Goal: Task Accomplishment & Management: Use online tool/utility

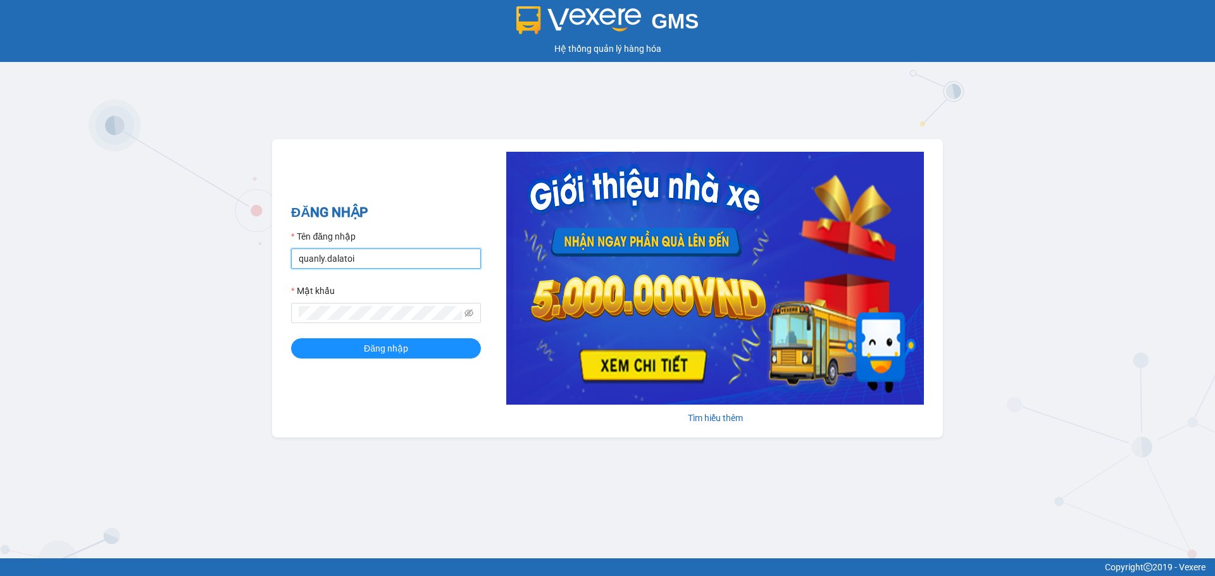
click at [352, 259] on input "quanly.dalatoi" at bounding box center [386, 259] width 190 height 20
type input "vpdalat.dalatoi"
click at [339, 353] on button "Đăng nhập" at bounding box center [386, 348] width 190 height 20
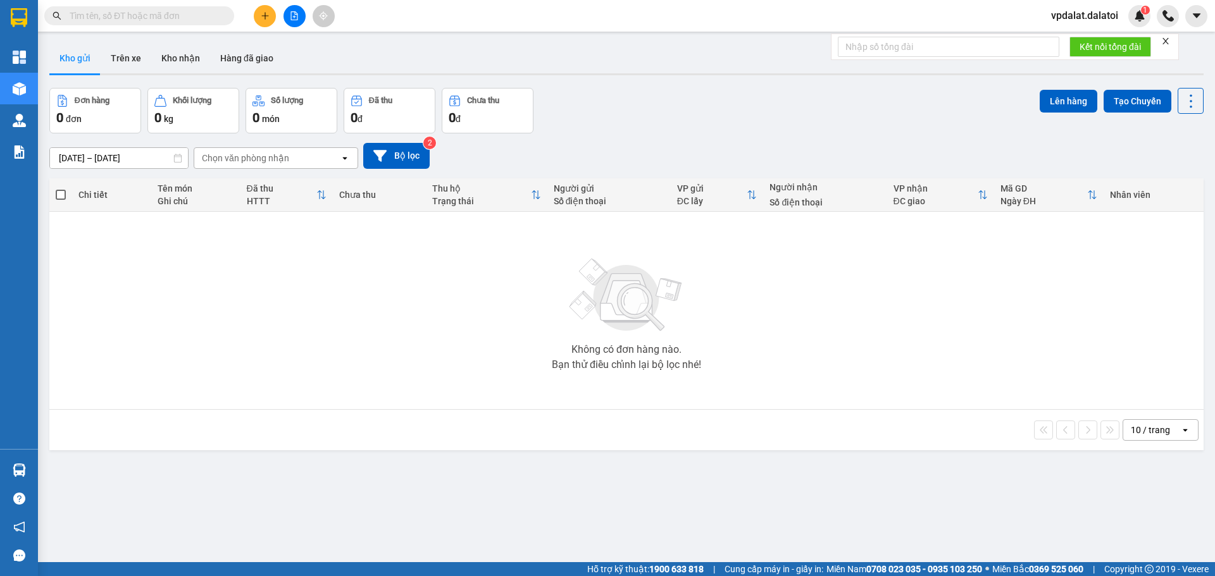
click at [178, 17] on input "text" at bounding box center [144, 16] width 149 height 14
paste input "0382445347"
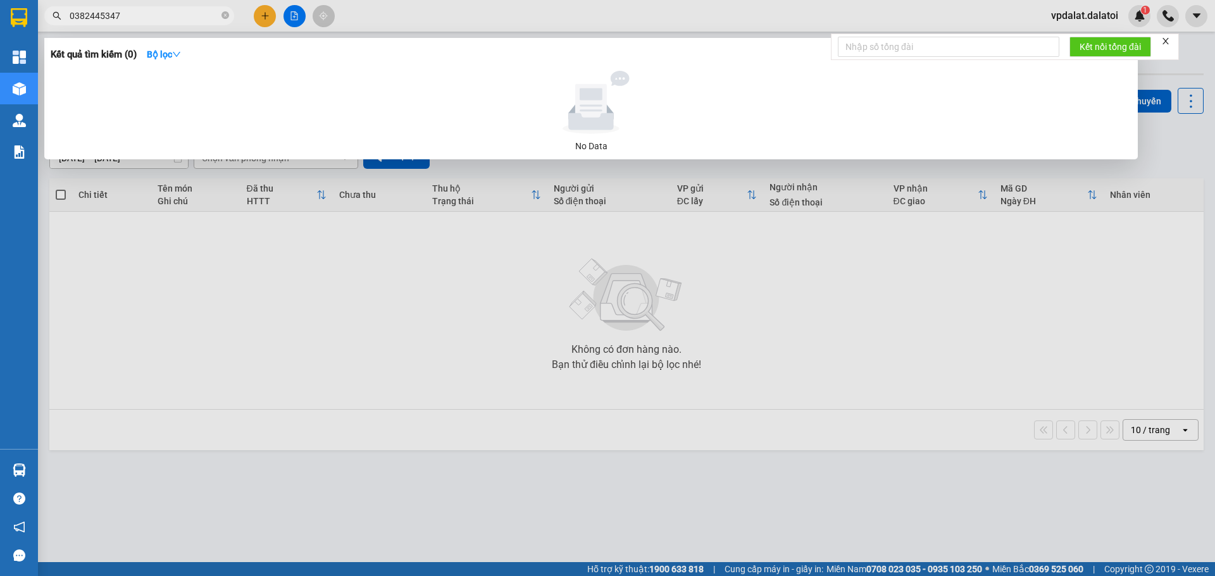
type input "0382445347"
click at [263, 18] on div at bounding box center [607, 288] width 1215 height 576
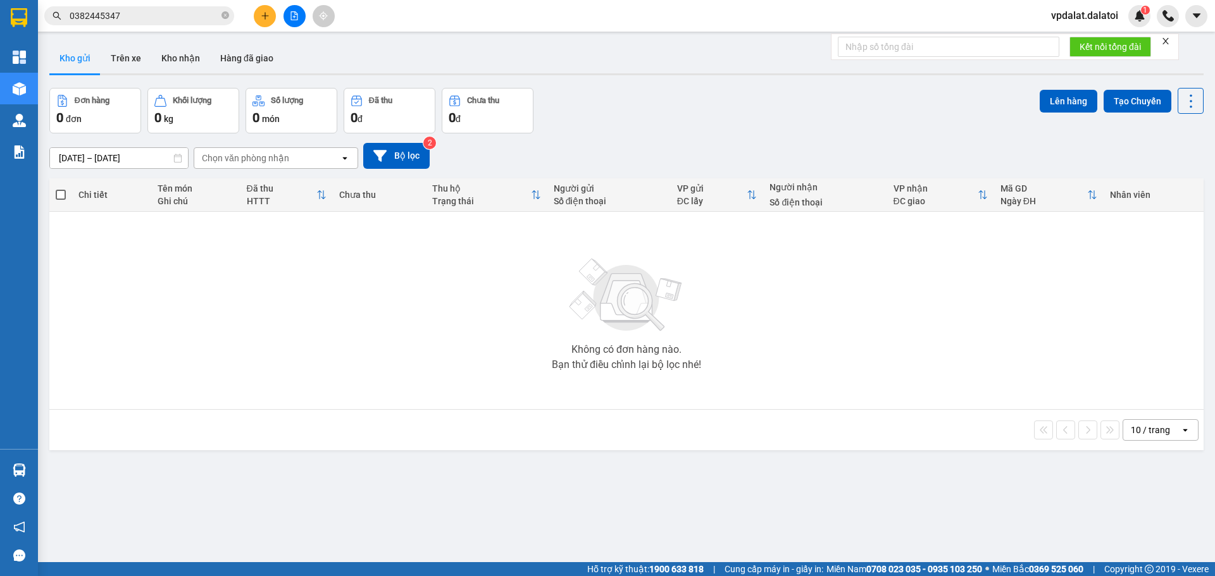
click at [268, 15] on icon "plus" at bounding box center [265, 15] width 9 height 9
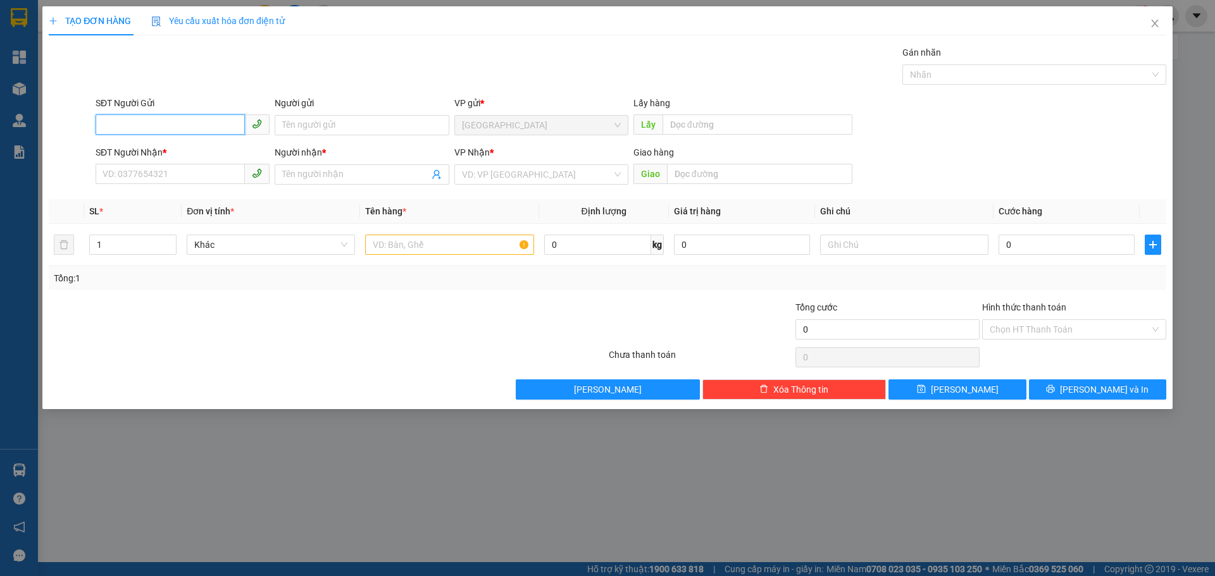
paste input "0382445347"
type input "0382445347"
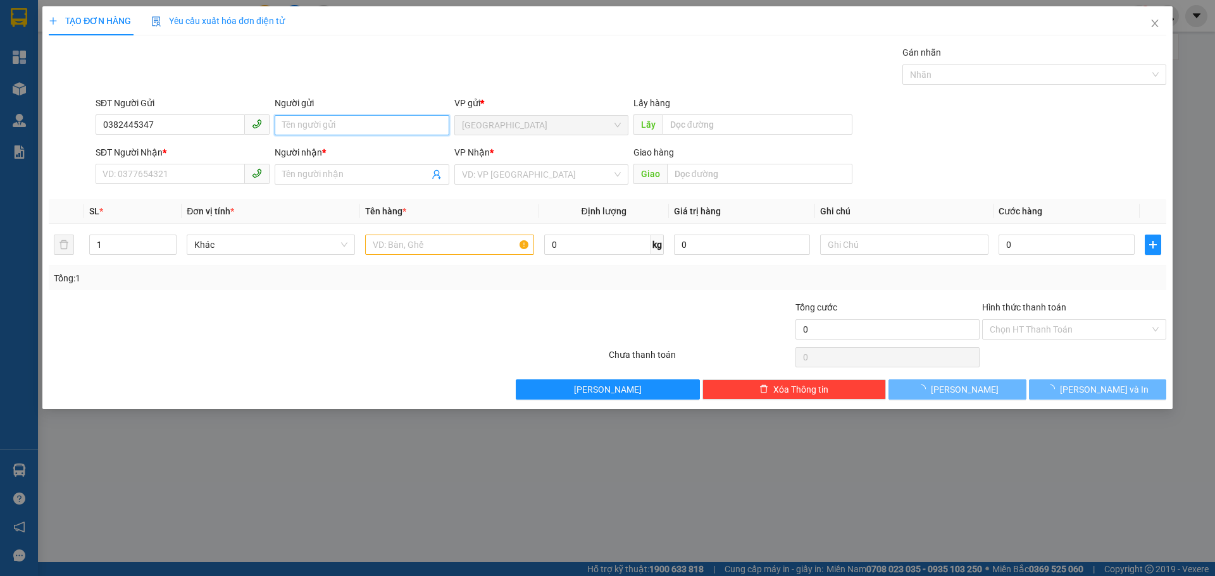
click at [330, 128] on input "Người gửi" at bounding box center [362, 125] width 174 height 20
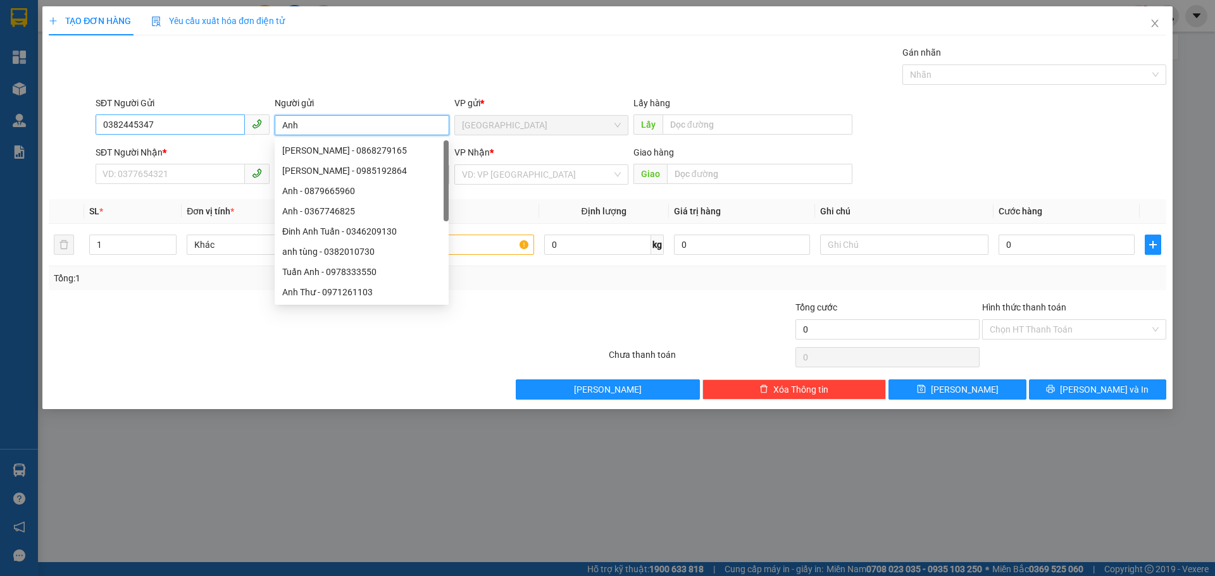
type input "Anh"
click at [134, 123] on input "0382445347" at bounding box center [170, 125] width 149 height 20
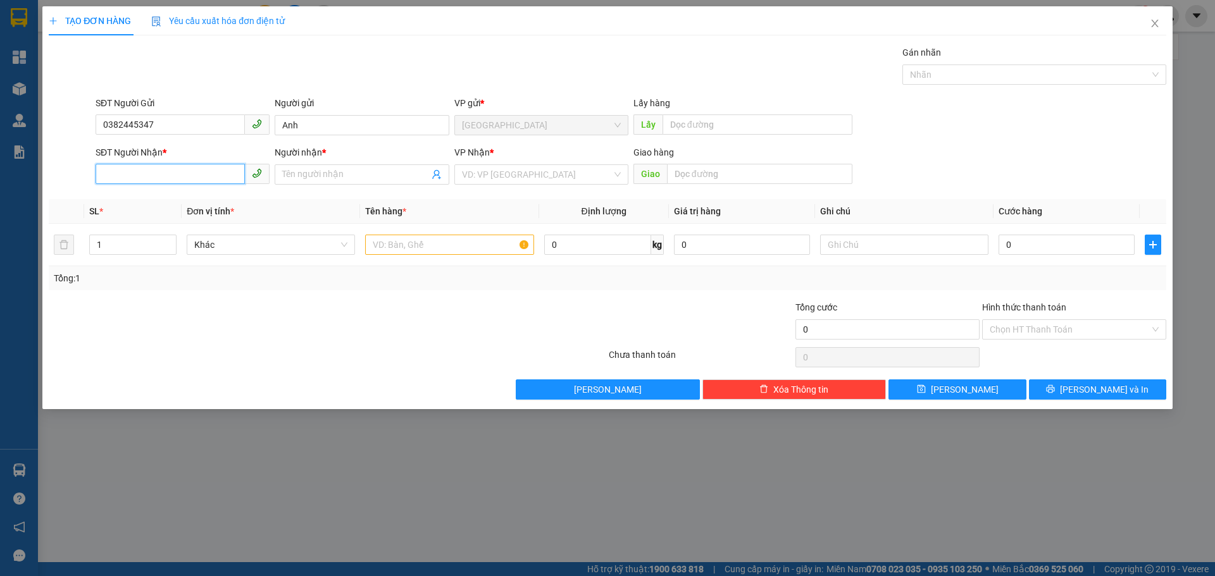
click at [147, 165] on input "SĐT Người Nhận *" at bounding box center [170, 174] width 149 height 20
paste input "0382445347"
type input "0382445347"
click at [300, 181] on input "Người nhận *" at bounding box center [355, 175] width 146 height 14
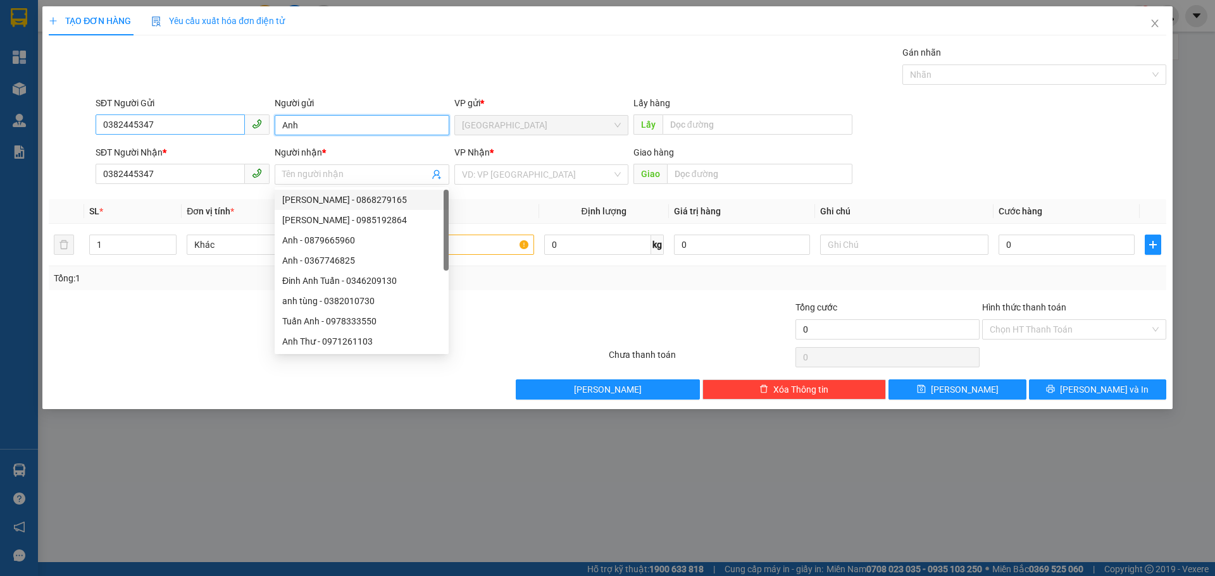
drag, startPoint x: 314, startPoint y: 120, endPoint x: 237, endPoint y: 118, distance: 77.9
click at [235, 118] on div "SĐT Người Gửi 0382445347 Người gửi Anh Anh VP gửi * [GEOGRAPHIC_DATA] Lấy hàng …" at bounding box center [631, 118] width 1076 height 44
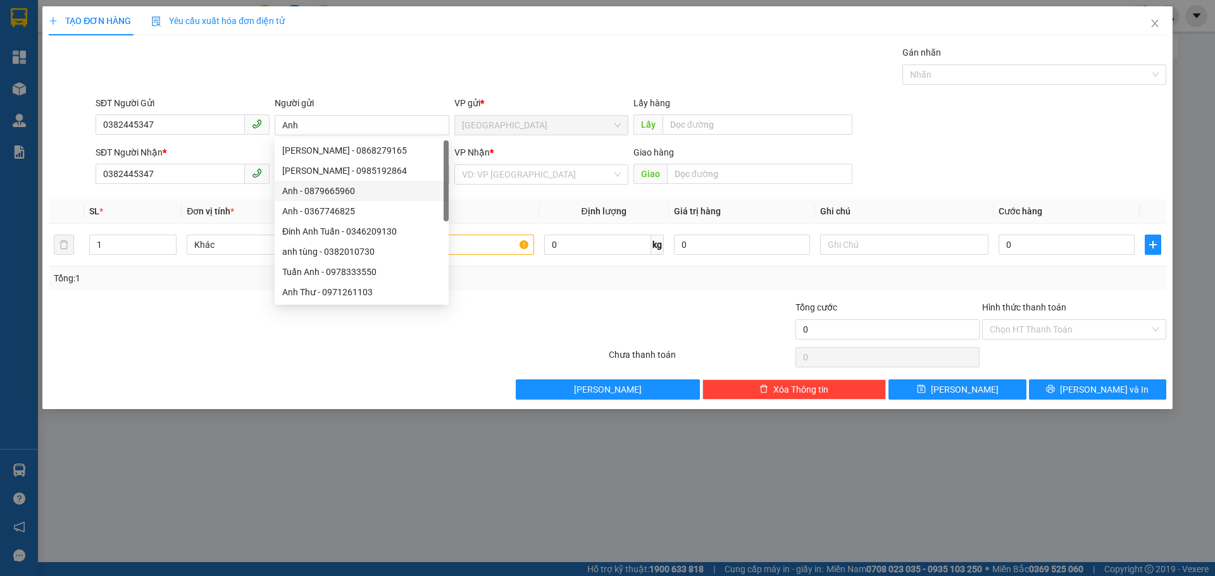
click at [255, 198] on div "Transit Pickup Surcharge Ids Transit Deliver Surcharge Ids Transit Deliver Surc…" at bounding box center [607, 223] width 1117 height 354
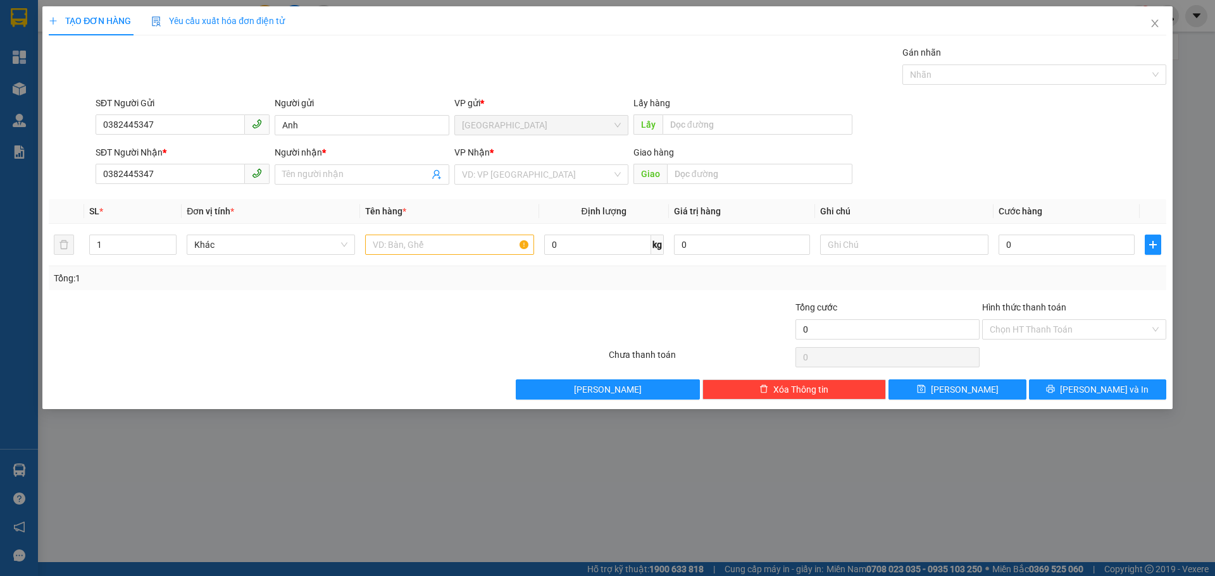
click at [238, 189] on div "SĐT Người Nhận * 0382445347" at bounding box center [183, 168] width 174 height 44
click at [331, 177] on input "Người nhận *" at bounding box center [355, 175] width 146 height 14
paste input "Anh"
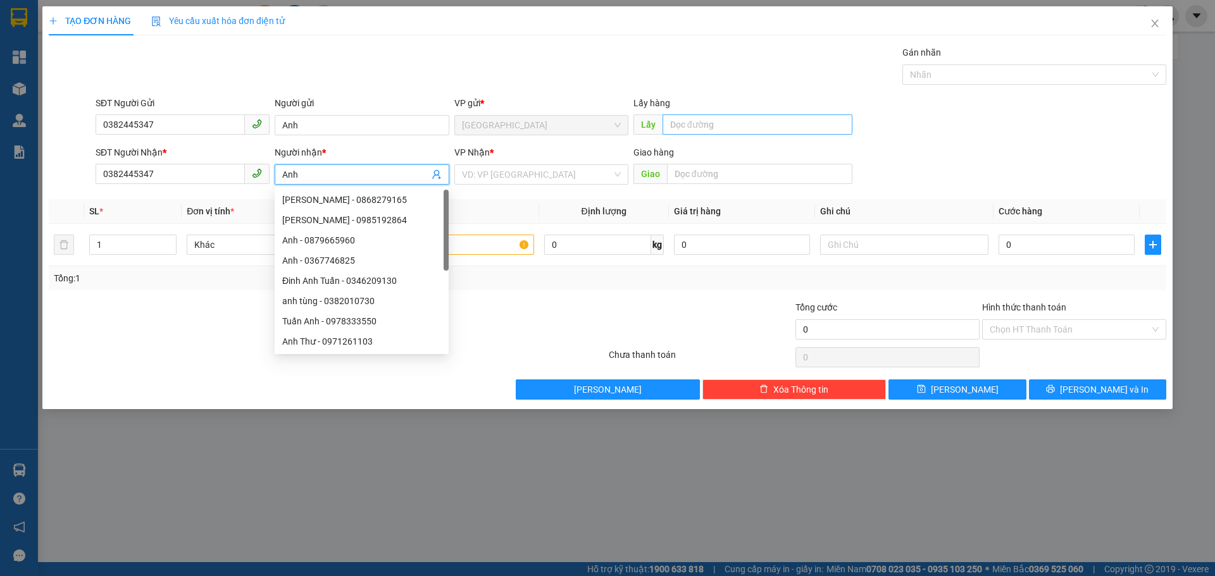
type input "Anh"
click at [720, 125] on input "text" at bounding box center [757, 125] width 190 height 20
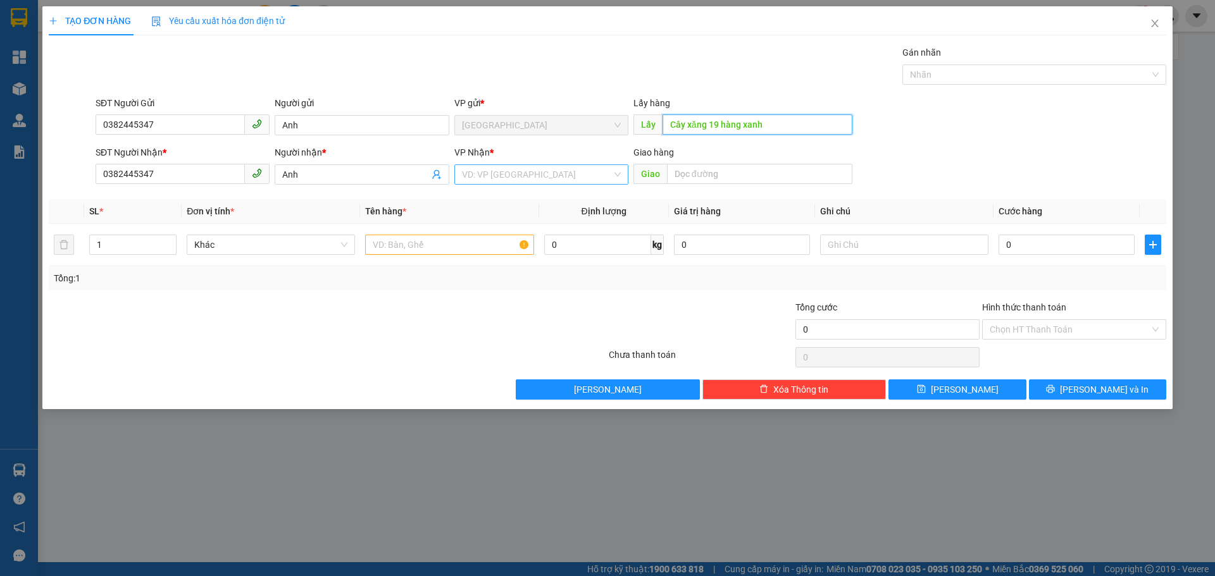
type input "Cây xăng 19 hàng xanh"
click at [538, 183] on input "search" at bounding box center [537, 174] width 150 height 19
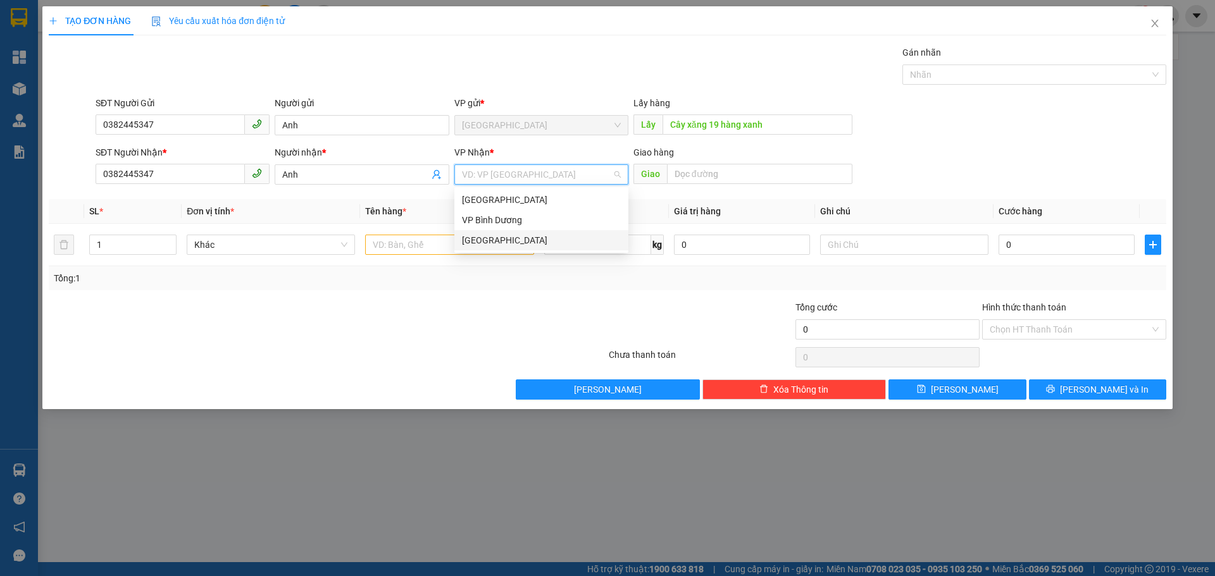
click at [485, 239] on div "[GEOGRAPHIC_DATA]" at bounding box center [541, 240] width 159 height 14
click at [474, 248] on input "text" at bounding box center [449, 245] width 168 height 20
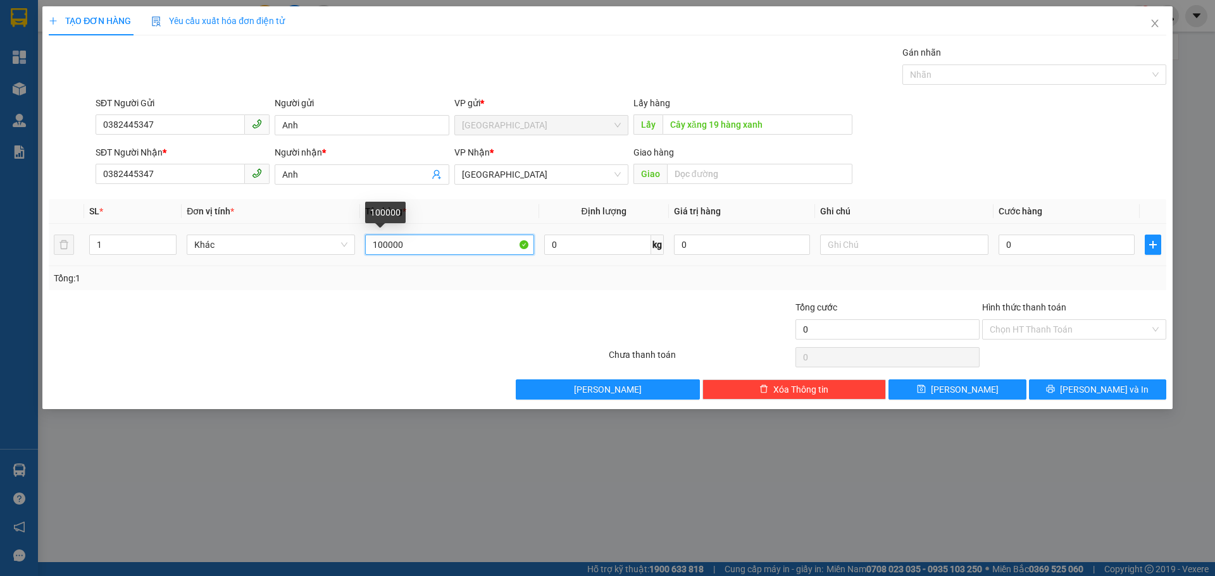
type input "100000"
click at [420, 278] on div "Tổng: 1" at bounding box center [261, 278] width 415 height 14
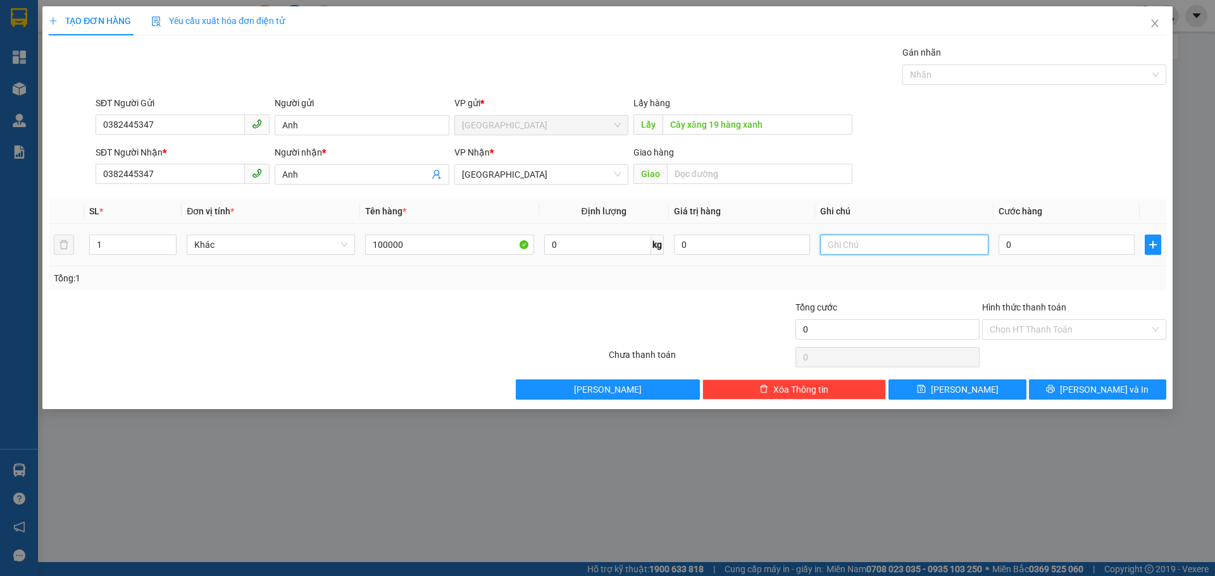
click at [873, 242] on input "text" at bounding box center [904, 245] width 168 height 20
type input "695"
click at [1045, 245] on input "0" at bounding box center [1066, 245] width 136 height 20
type input "1"
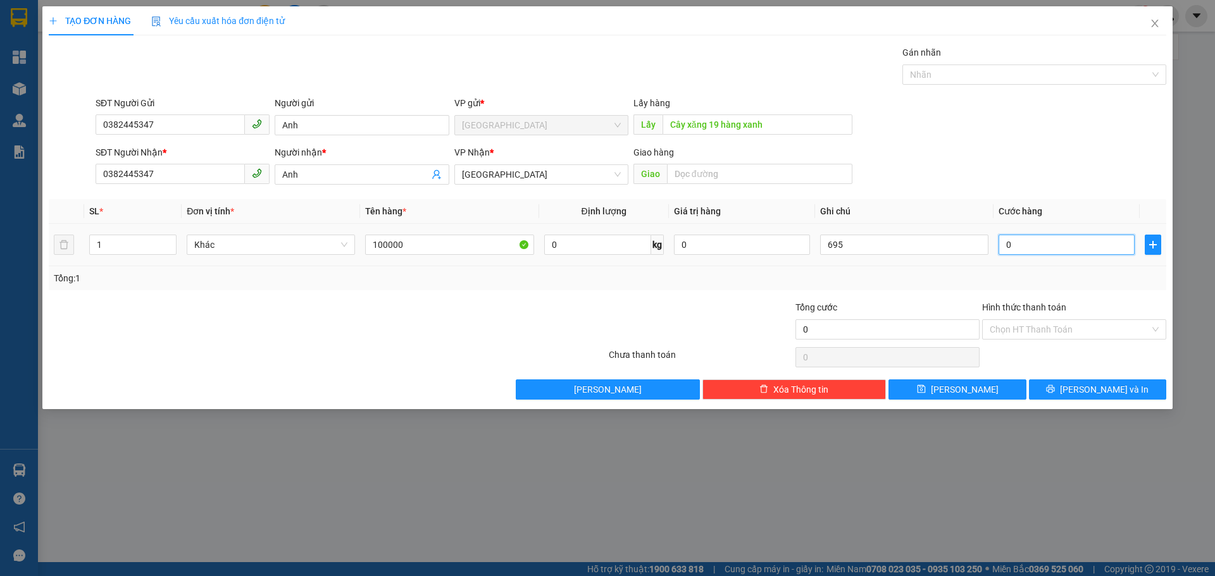
type input "1"
type input "10"
type input "100"
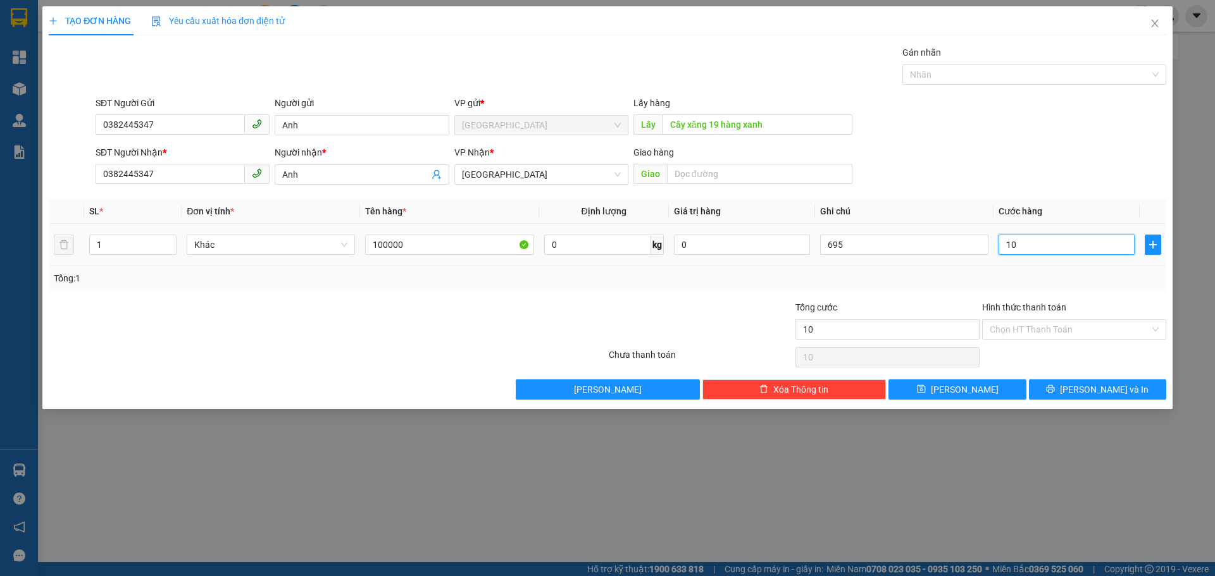
type input "100"
type input "1.000"
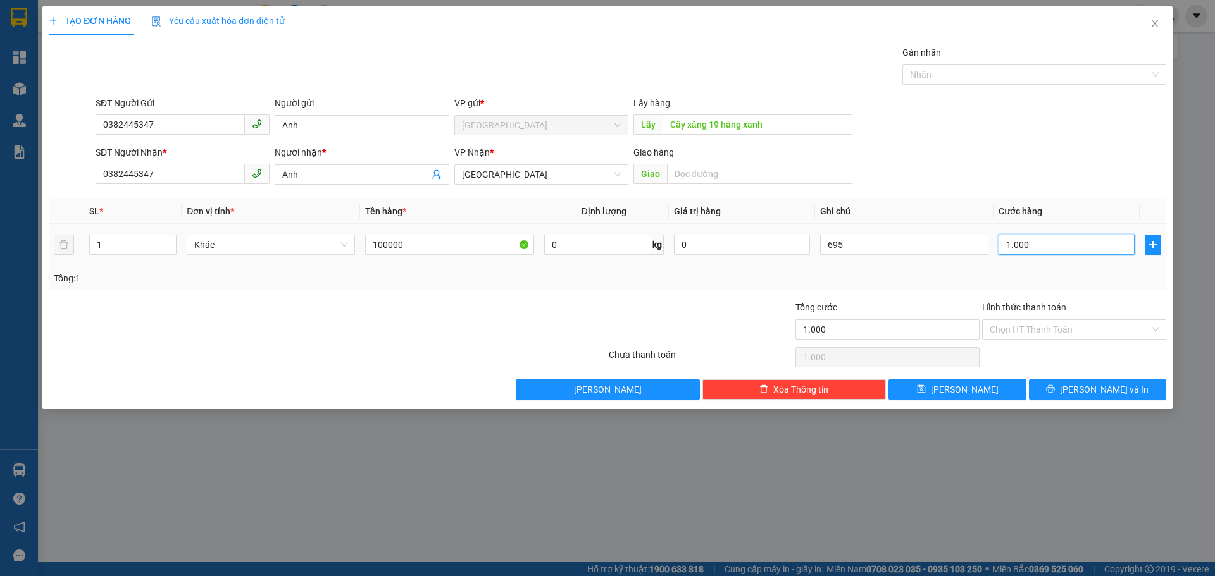
type input "10.000"
type input "100.000"
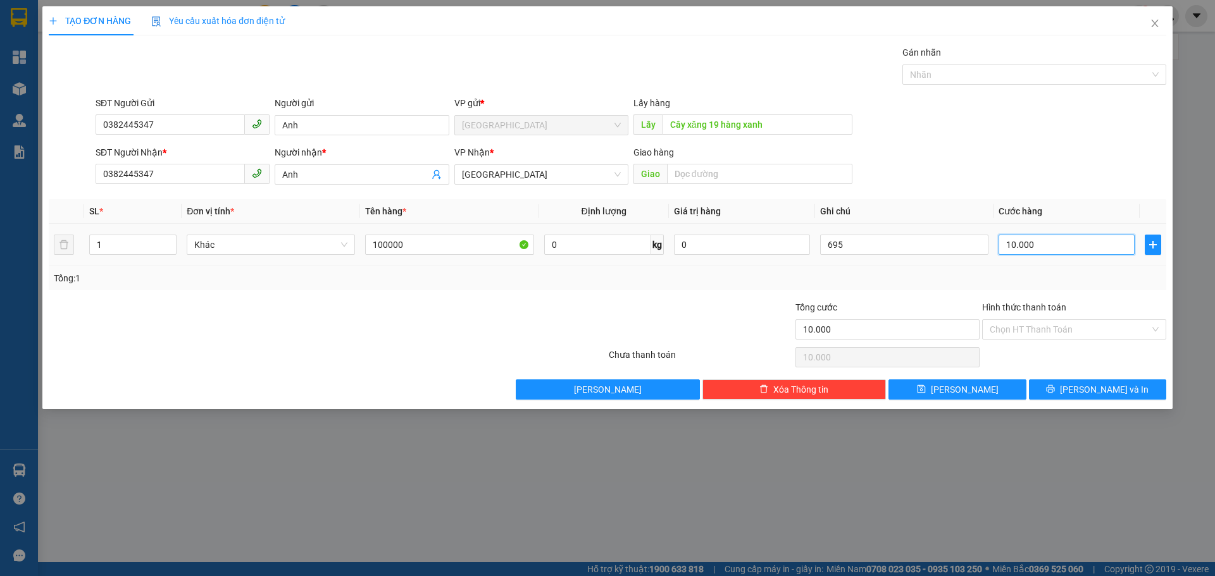
type input "100.000"
click at [861, 245] on input "695" at bounding box center [904, 245] width 168 height 20
type input "695"
drag, startPoint x: 345, startPoint y: 253, endPoint x: 325, endPoint y: 259, distance: 21.6
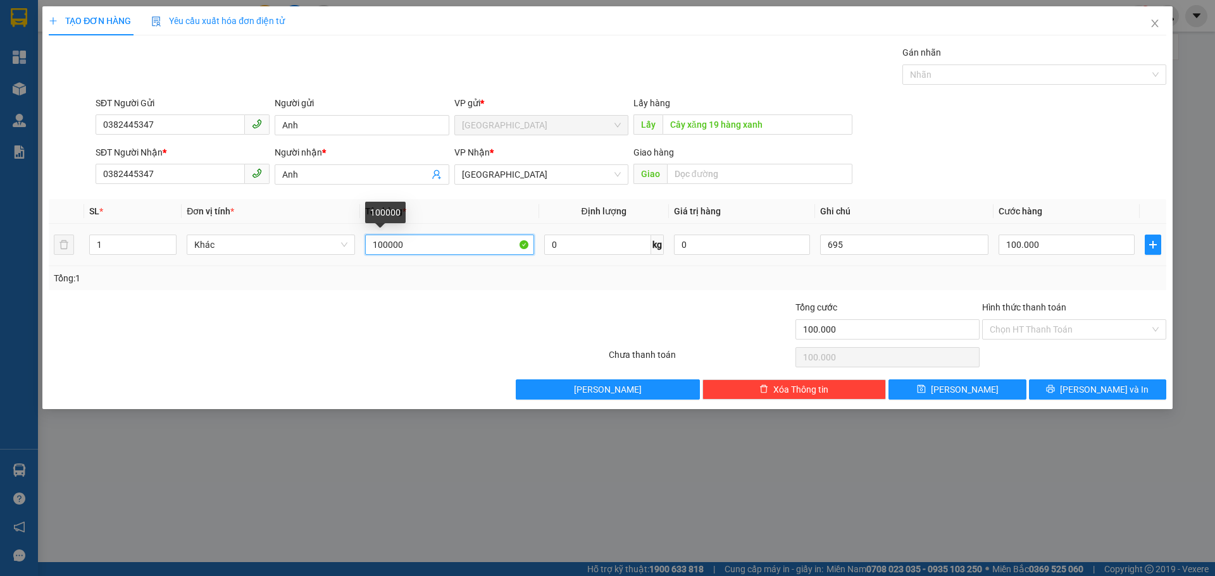
click at [325, 258] on tr "1 Khác 100000 0 kg 0 695 100.000" at bounding box center [607, 245] width 1117 height 42
type input "2 vali nhỏ"
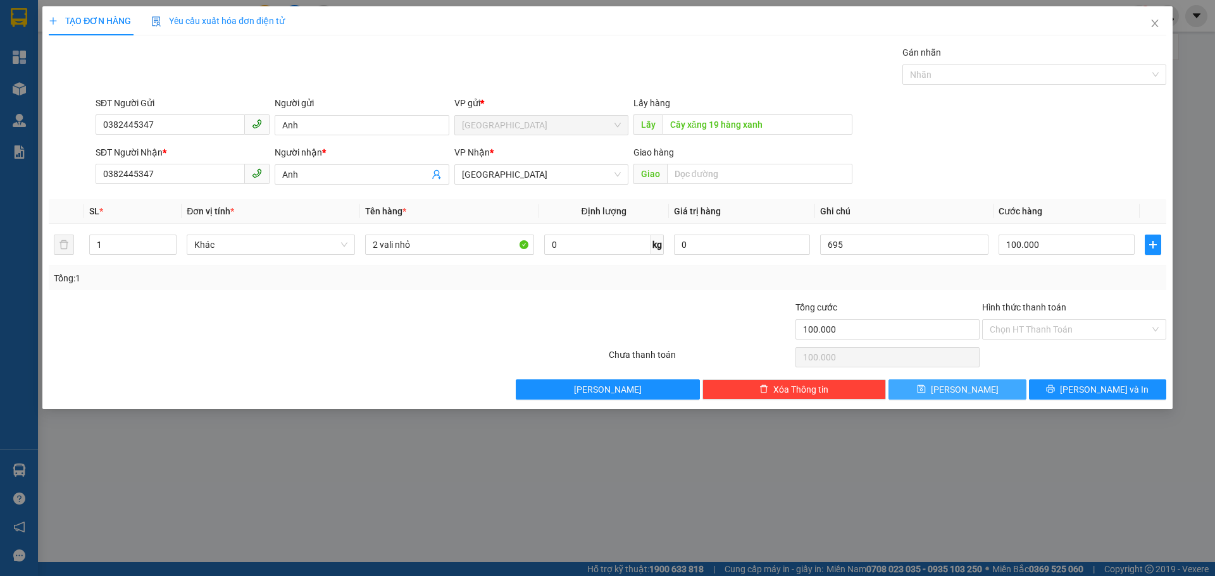
click at [958, 396] on span "[PERSON_NAME]" at bounding box center [965, 390] width 68 height 14
type input "0"
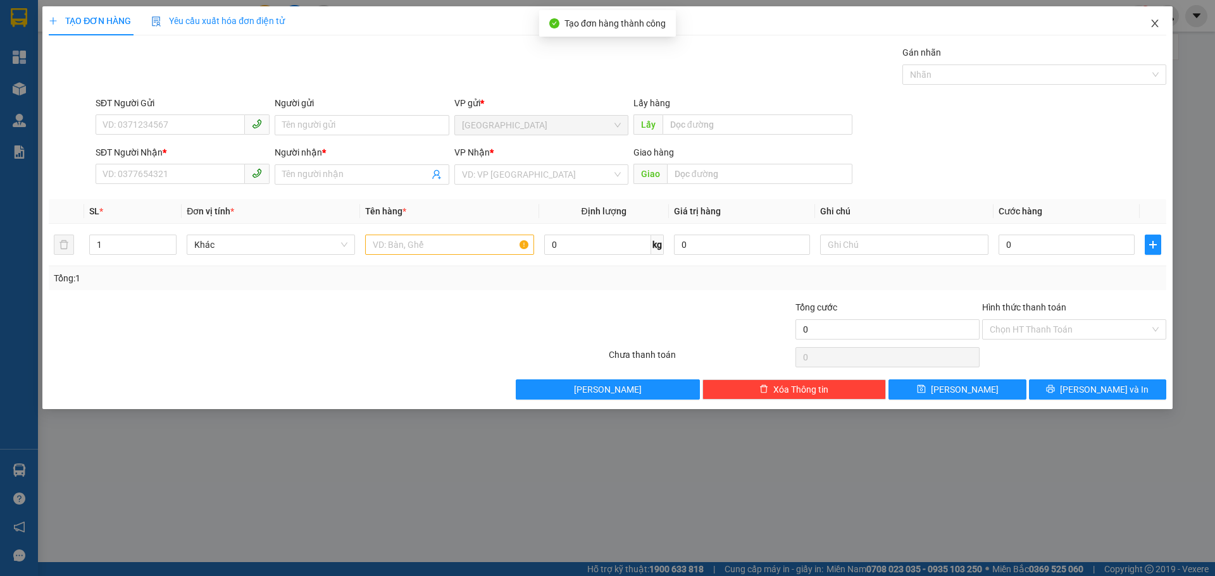
click at [1151, 28] on icon "close" at bounding box center [1155, 23] width 10 height 10
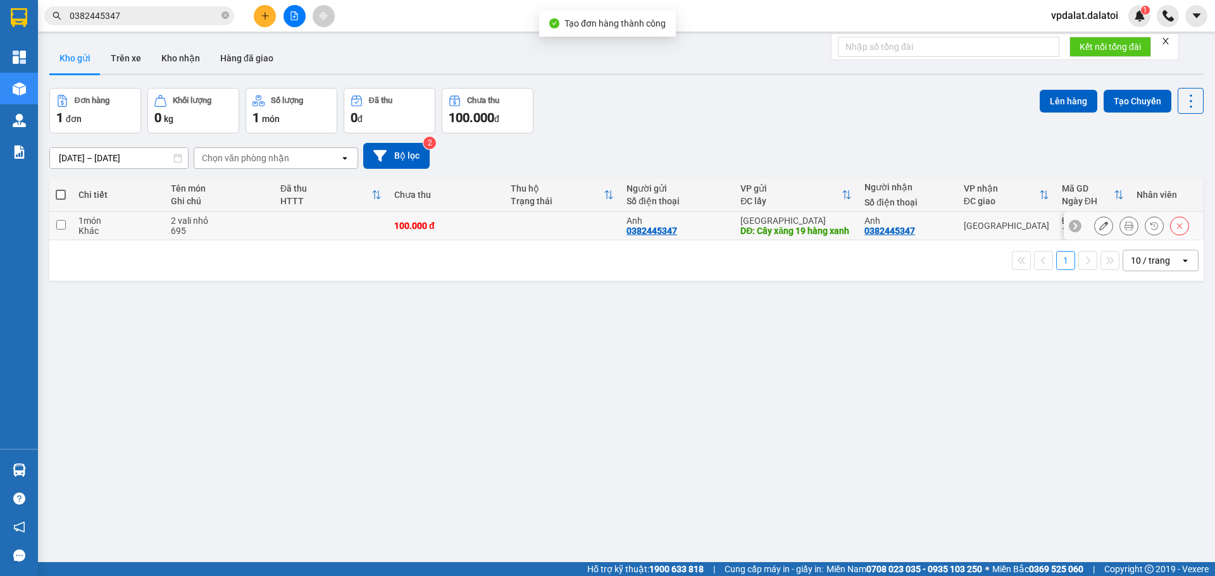
click at [62, 230] on input "checkbox" at bounding box center [60, 224] width 9 height 9
checkbox input "true"
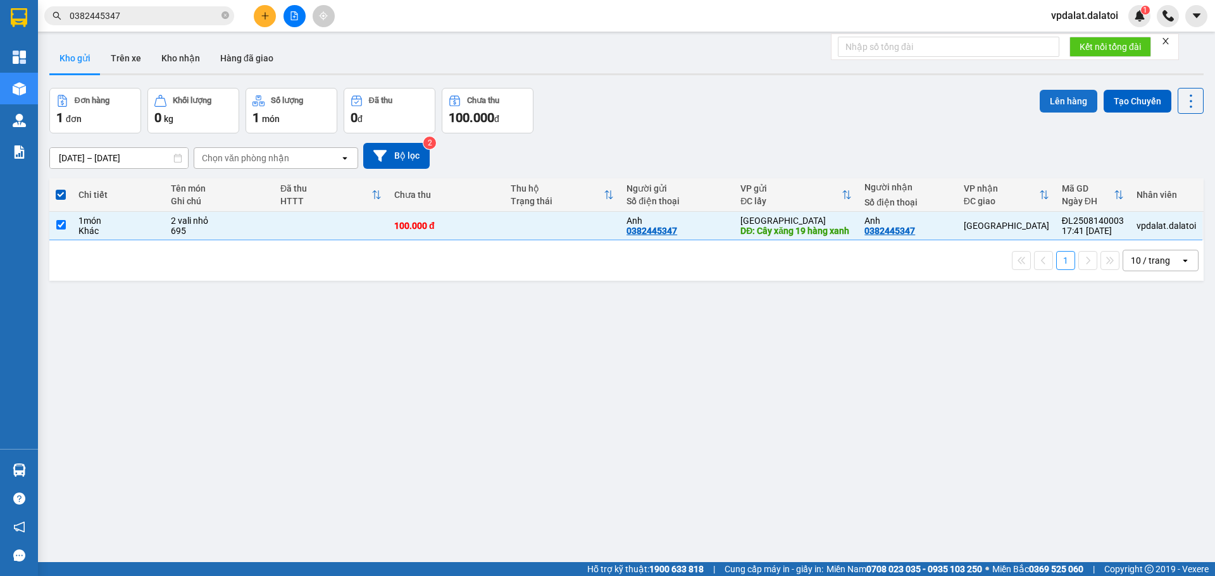
click at [1072, 95] on button "Lên hàng" at bounding box center [1068, 101] width 58 height 23
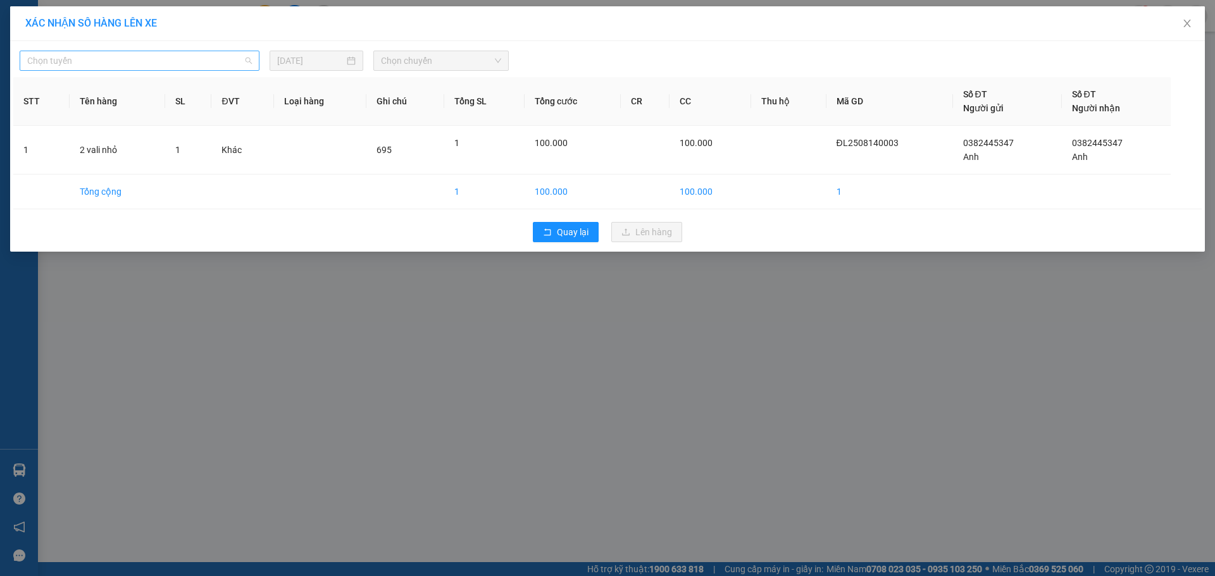
click at [168, 67] on span "Chọn tuyến" at bounding box center [139, 60] width 225 height 19
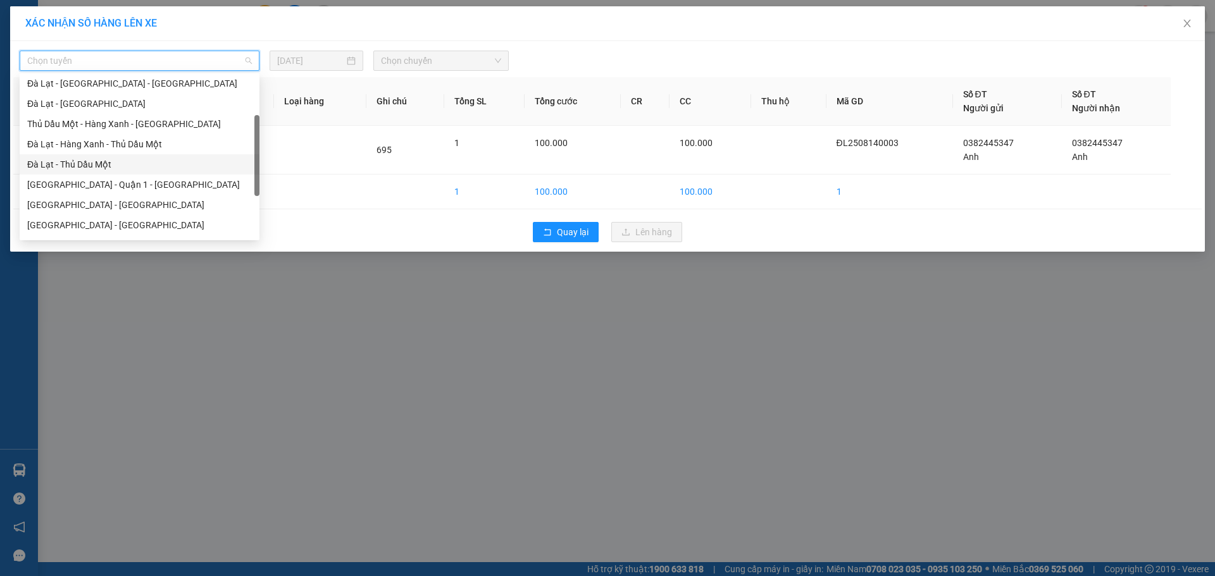
scroll to position [127, 0]
click at [71, 144] on div "[GEOGRAPHIC_DATA] - [GEOGRAPHIC_DATA]" at bounding box center [139, 142] width 225 height 14
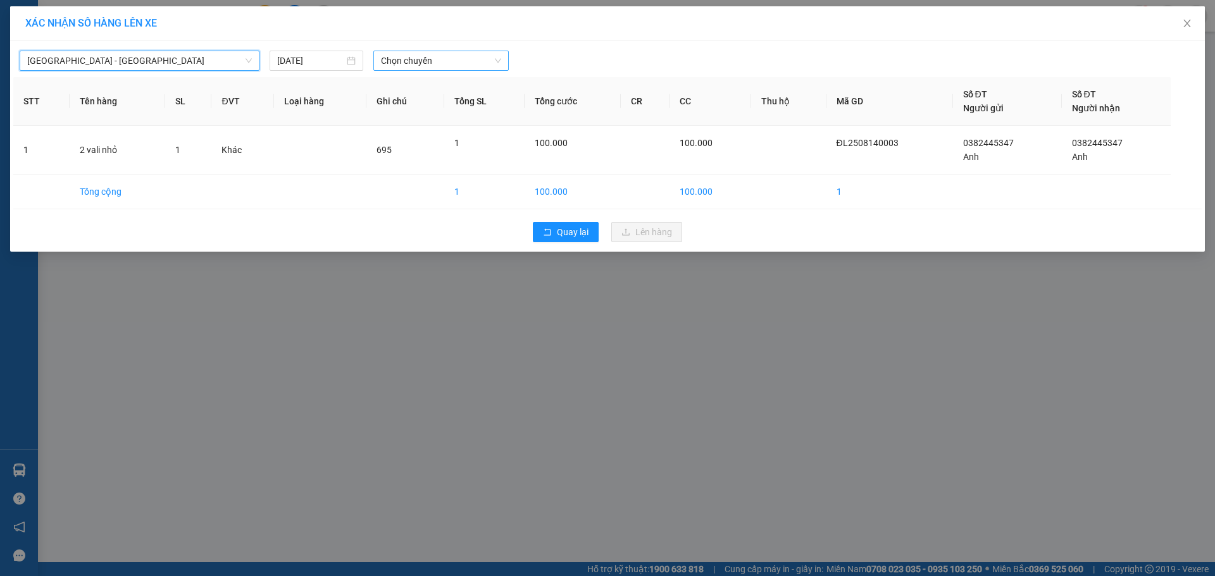
click at [437, 55] on span "Chọn chuyến" at bounding box center [441, 60] width 120 height 19
click at [1189, 20] on icon "close" at bounding box center [1187, 23] width 10 height 10
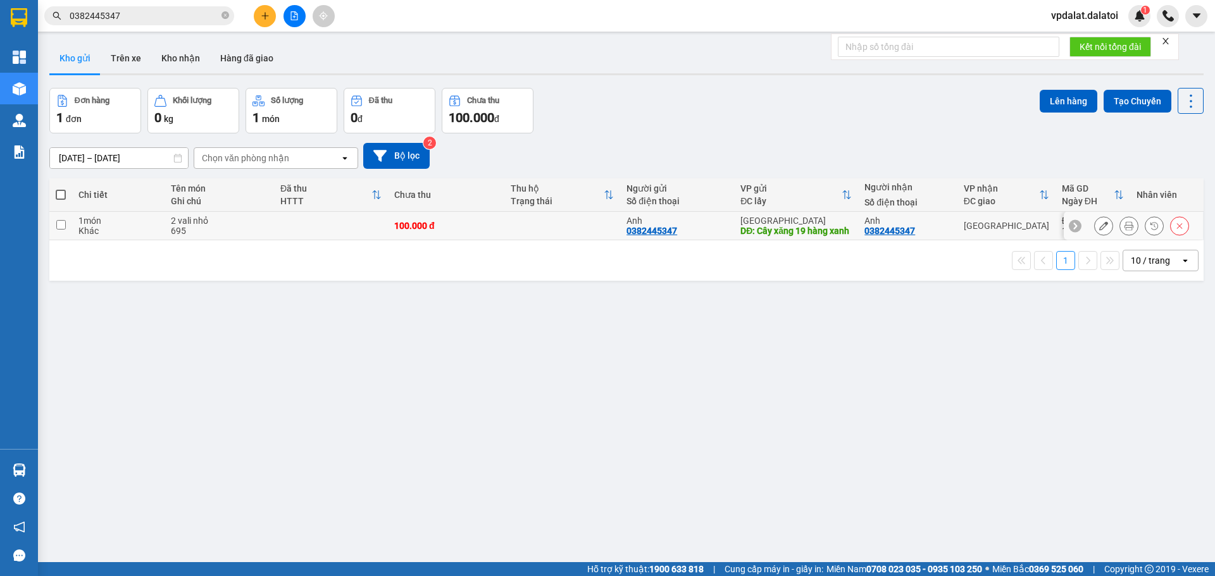
click at [1099, 230] on icon at bounding box center [1103, 225] width 9 height 9
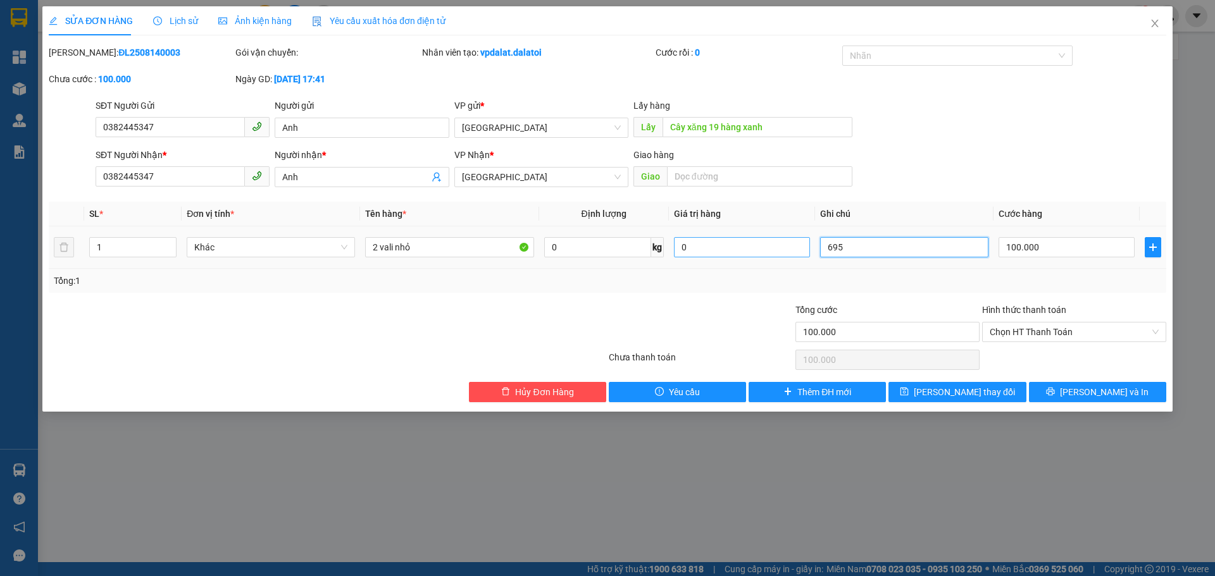
drag, startPoint x: 861, startPoint y: 251, endPoint x: 729, endPoint y: 251, distance: 131.6
click at [729, 251] on tr "1 Khác 2 vali nhỏ 0 kg 0 695 100.000" at bounding box center [607, 247] width 1117 height 42
type input "857"
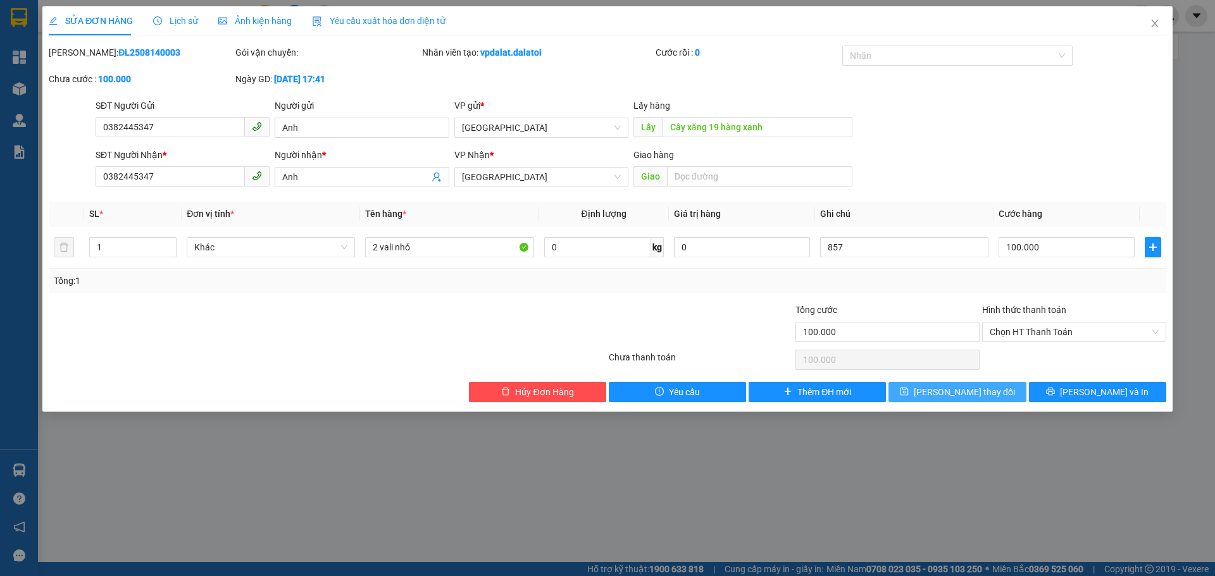
drag, startPoint x: 980, startPoint y: 390, endPoint x: 1004, endPoint y: 371, distance: 30.6
click at [980, 391] on span "[PERSON_NAME] thay đổi" at bounding box center [964, 392] width 101 height 14
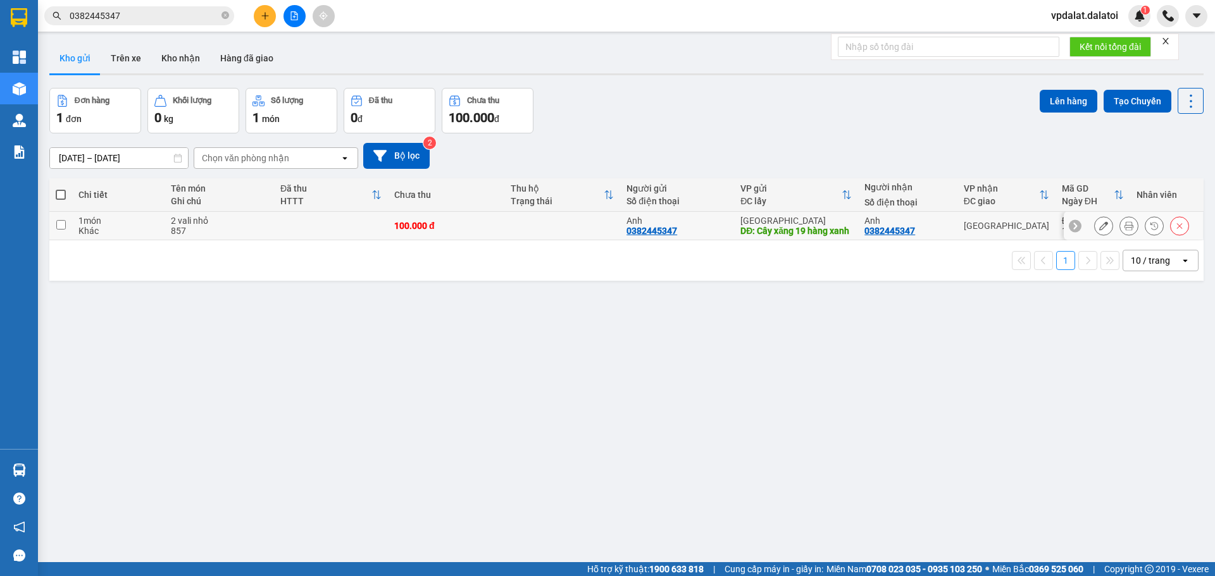
click at [58, 230] on input "checkbox" at bounding box center [60, 224] width 9 height 9
checkbox input "true"
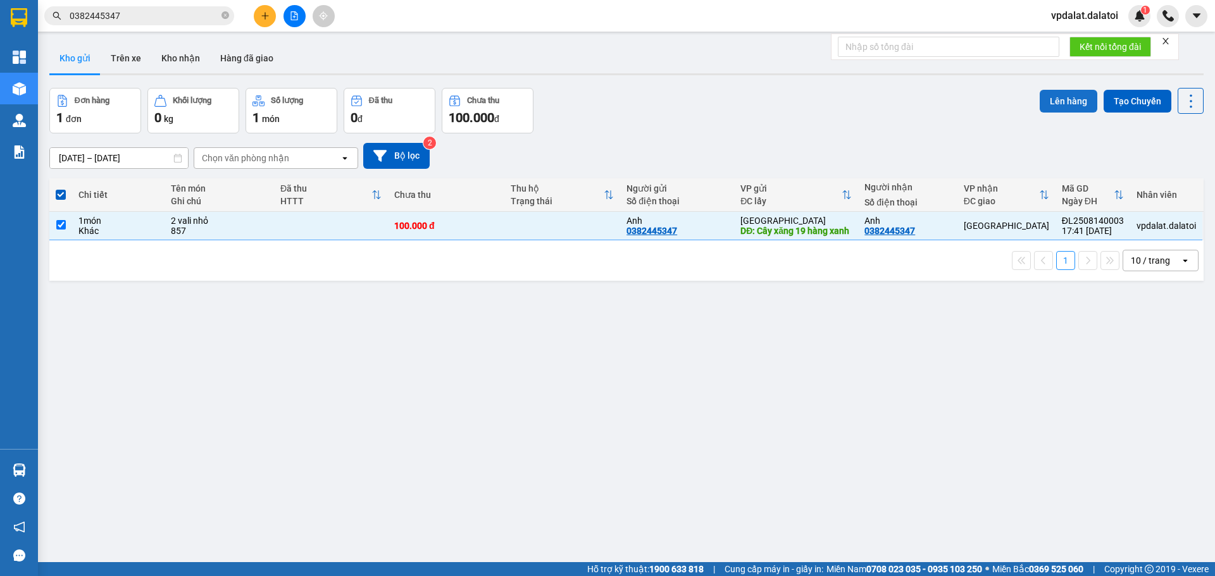
click at [1067, 96] on button "Lên hàng" at bounding box center [1068, 101] width 58 height 23
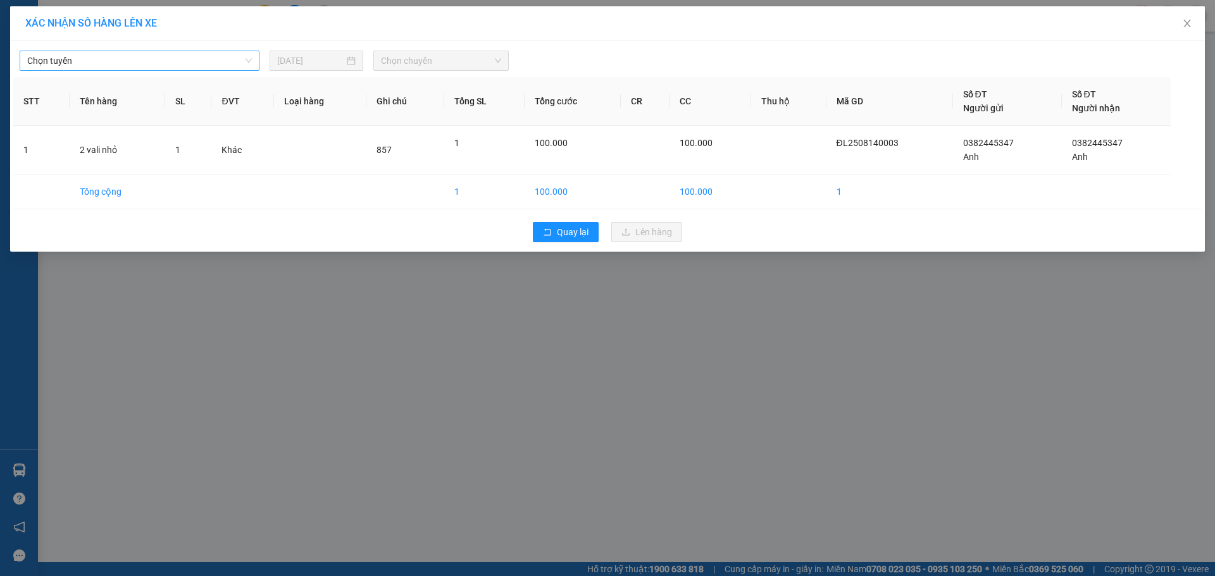
click at [209, 55] on span "Chọn tuyến" at bounding box center [139, 60] width 225 height 19
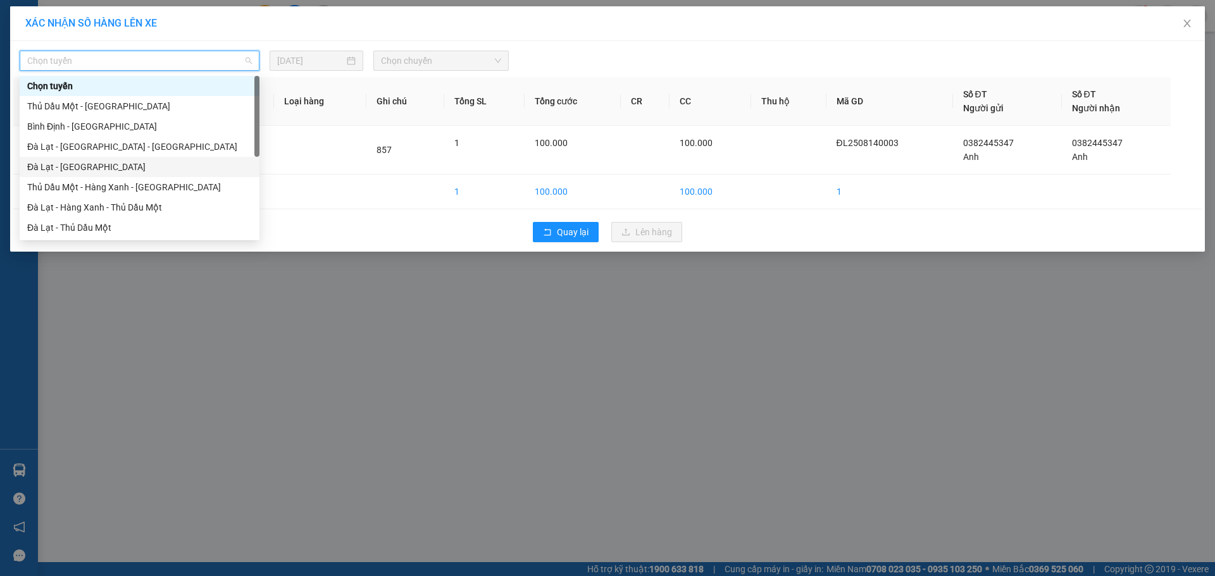
scroll to position [127, 0]
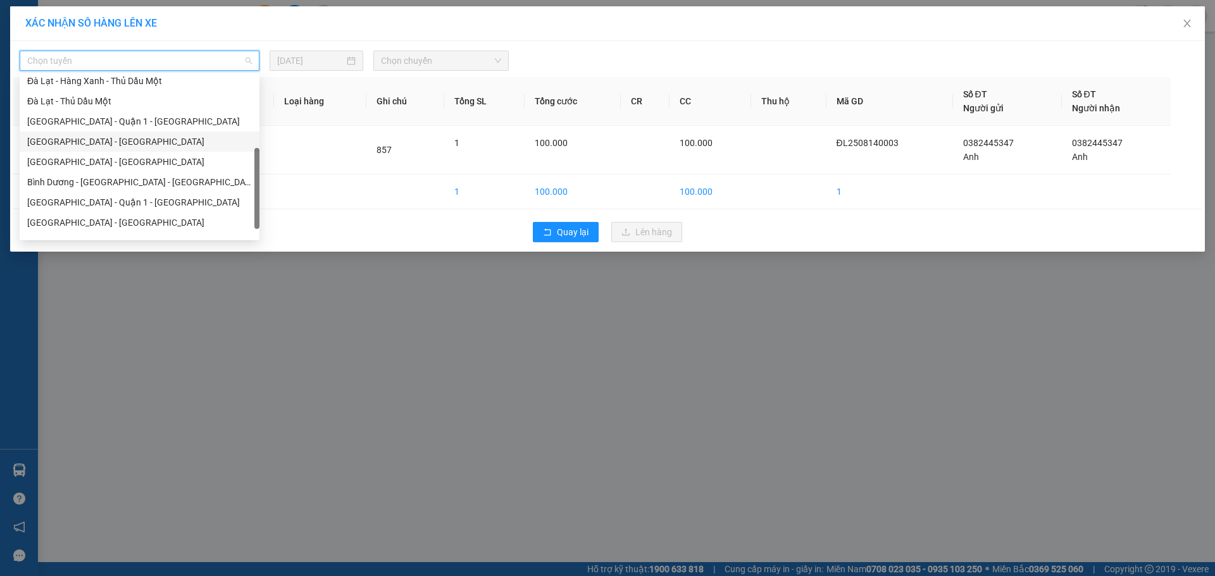
click at [87, 140] on div "[GEOGRAPHIC_DATA] - [GEOGRAPHIC_DATA]" at bounding box center [139, 142] width 225 height 14
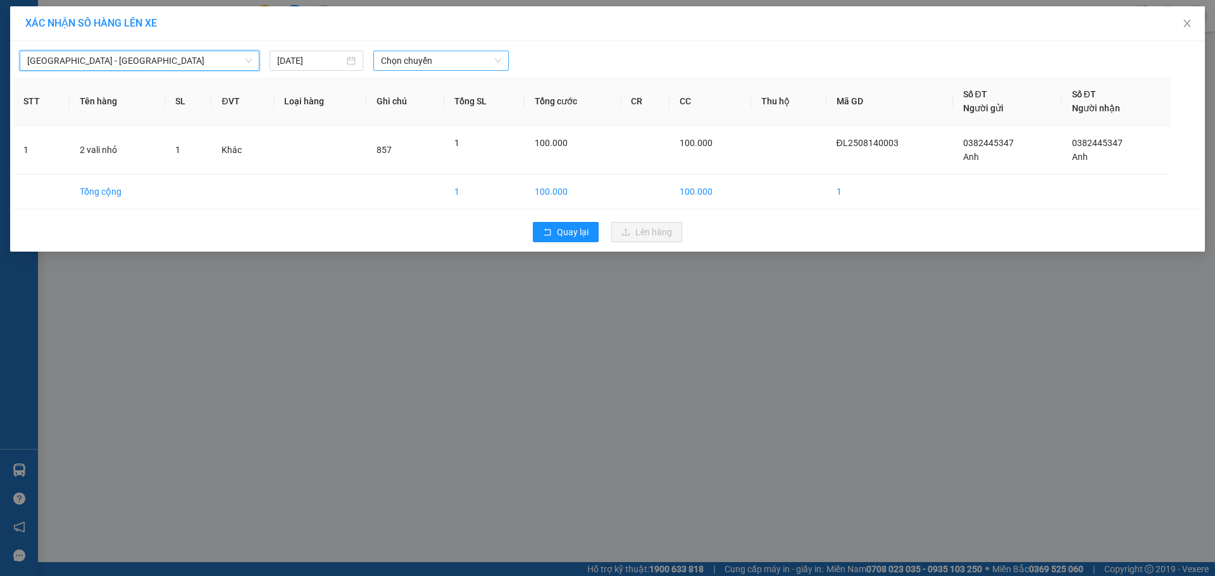
click at [427, 65] on span "Chọn chuyến" at bounding box center [441, 60] width 120 height 19
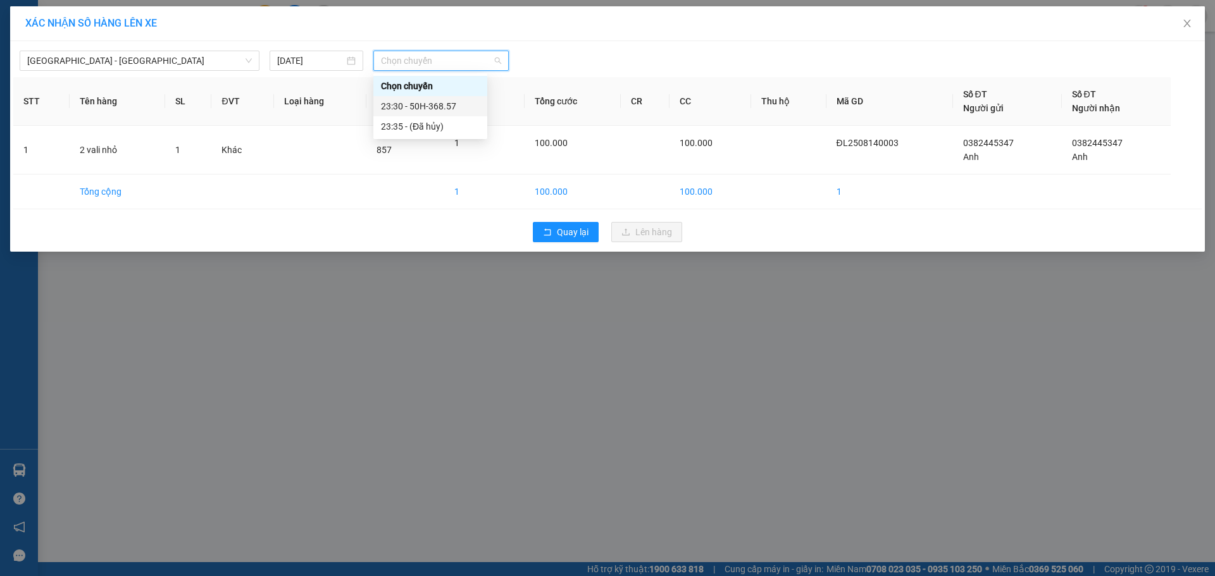
click at [420, 102] on div "23:30 - 50H-368.57" at bounding box center [430, 106] width 99 height 14
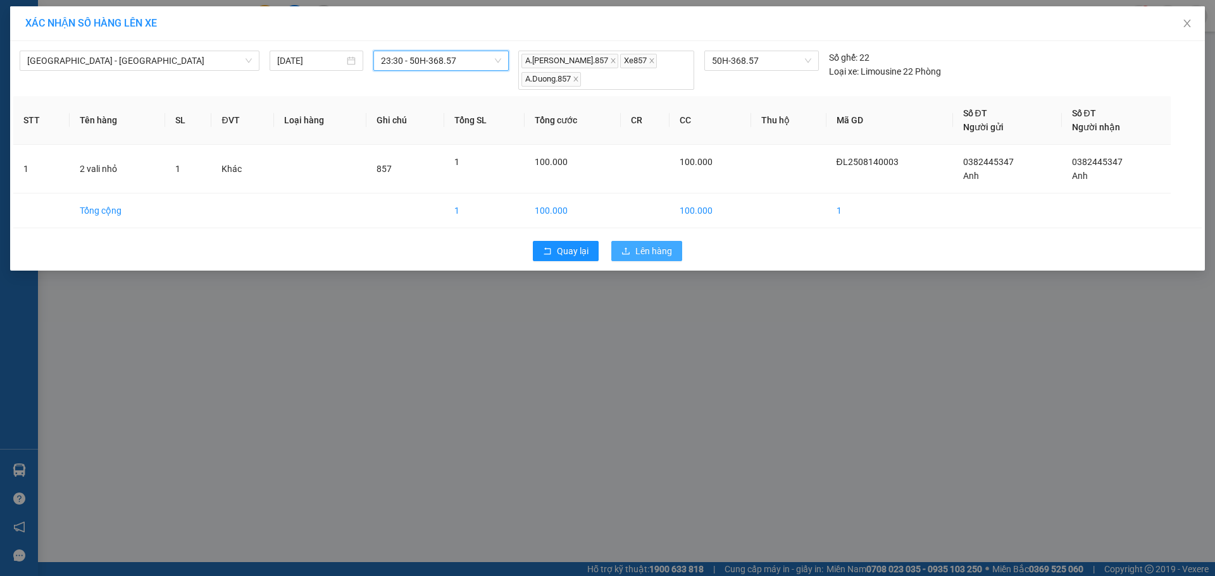
click at [667, 253] on span "Lên hàng" at bounding box center [653, 251] width 37 height 14
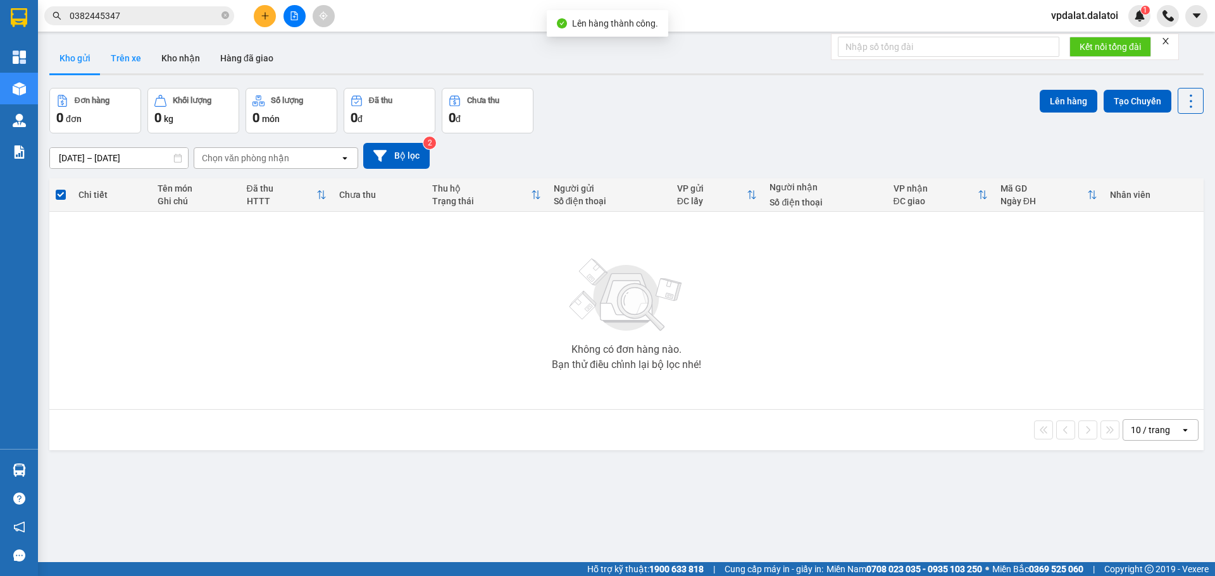
click at [132, 58] on button "Trên xe" at bounding box center [126, 58] width 51 height 30
